Goal: Task Accomplishment & Management: Use online tool/utility

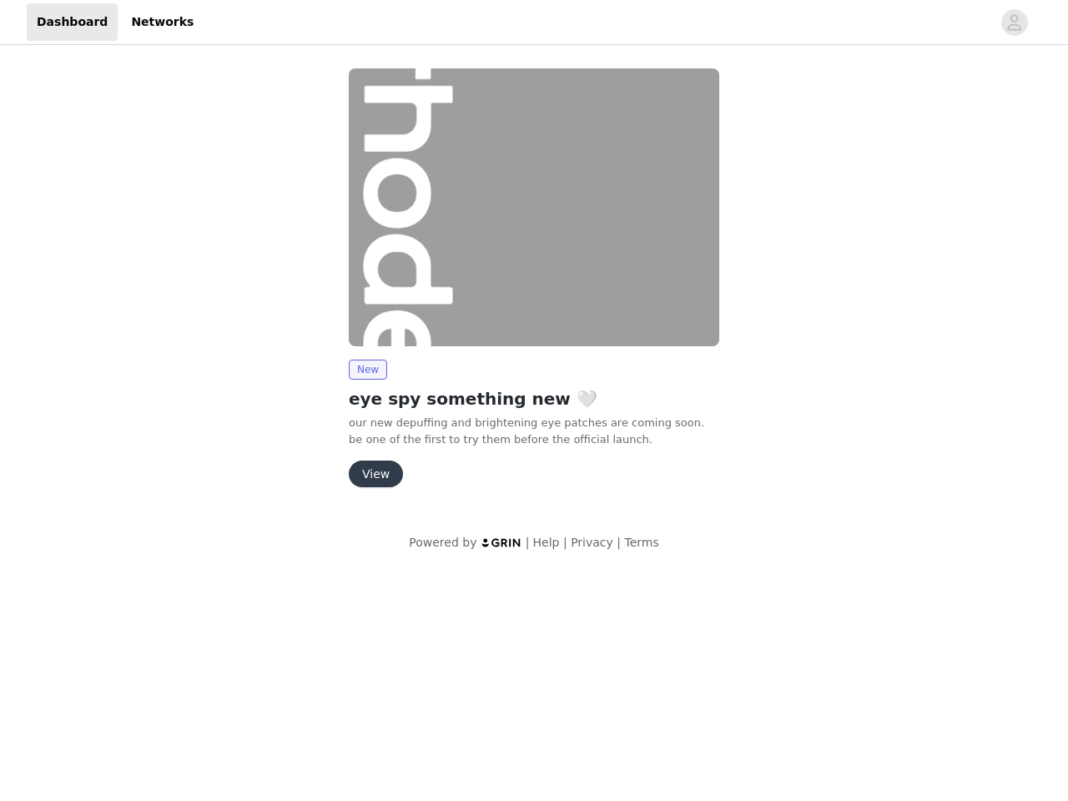
click at [534, 285] on img at bounding box center [534, 207] width 370 height 278
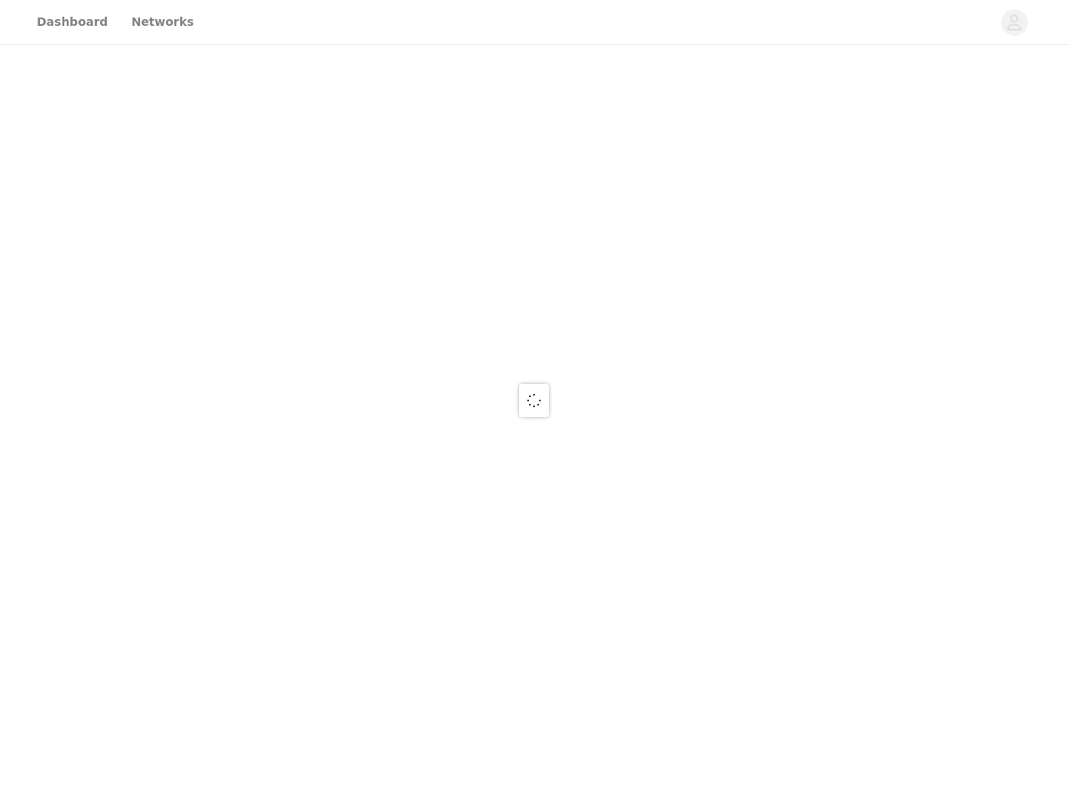
click at [1015, 23] on div at bounding box center [534, 400] width 1068 height 801
click at [534, 207] on div at bounding box center [534, 400] width 1068 height 801
click at [367, 370] on div at bounding box center [534, 400] width 1068 height 801
click at [375, 474] on div at bounding box center [534, 400] width 1068 height 801
